Goal: Information Seeking & Learning: Learn about a topic

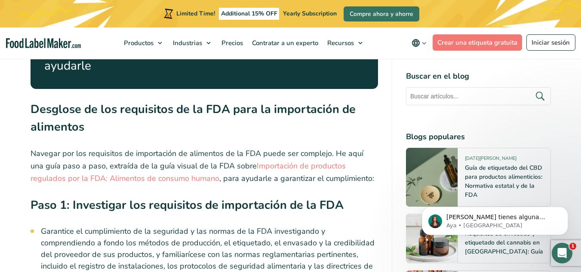
scroll to position [1344, 0]
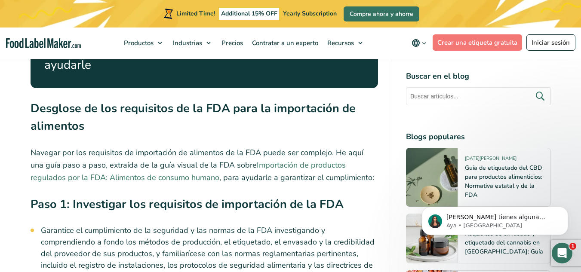
click at [318, 160] on link "Importación de productos regulados por la FDA: Alimentos de consumo humano" at bounding box center [188, 171] width 315 height 23
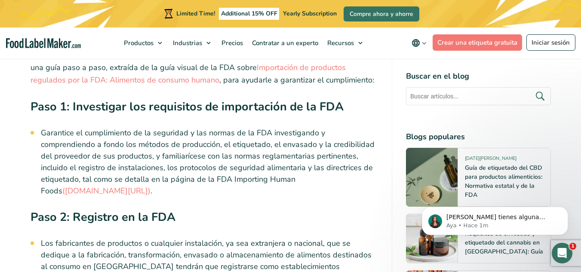
scroll to position [1443, 0]
click at [151, 185] on link "([DOMAIN_NAME][URL])" at bounding box center [106, 190] width 88 height 10
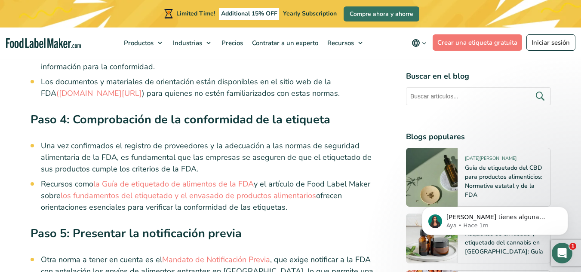
scroll to position [1922, 0]
click at [172, 179] on link "la Guía de etiquetado de alimentos de la FDA" at bounding box center [173, 184] width 161 height 10
click at [240, 190] on link "los fundamentos del etiquetado y el envasado de productos alimentarios" at bounding box center [189, 195] width 256 height 10
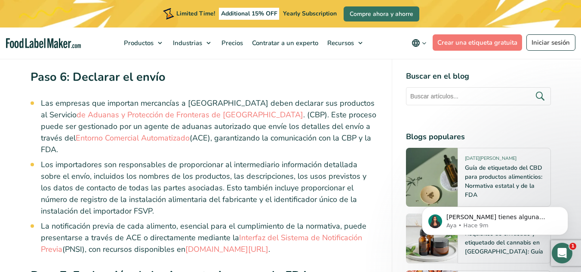
scroll to position [2219, 0]
